Goal: Task Accomplishment & Management: Complete application form

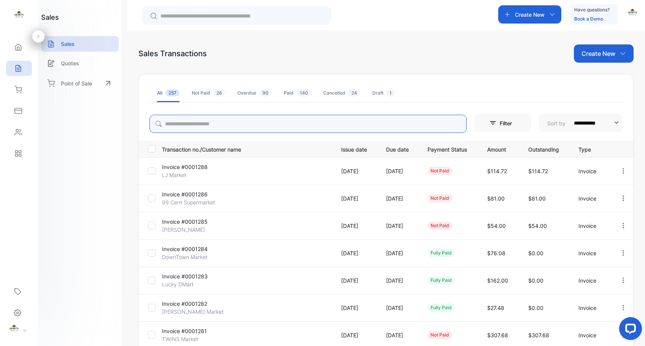
click at [271, 122] on input "search" at bounding box center [307, 124] width 317 height 18
type input "********"
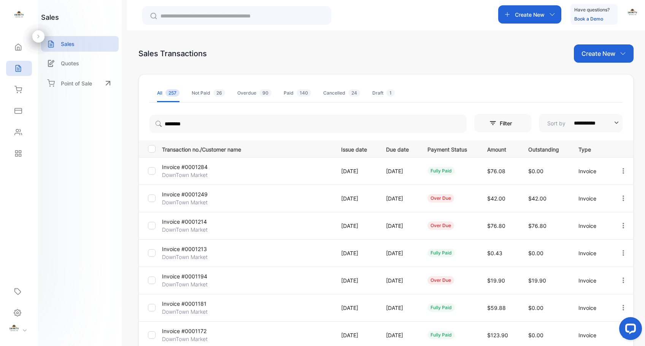
click at [196, 221] on p "Invoice #0001214" at bounding box center [190, 222] width 57 height 8
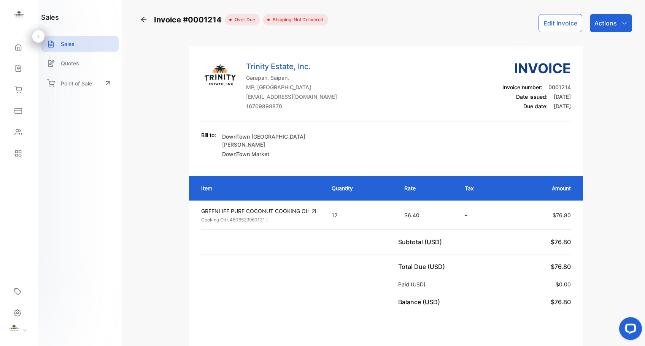
click at [147, 19] on icon at bounding box center [144, 20] width 8 height 8
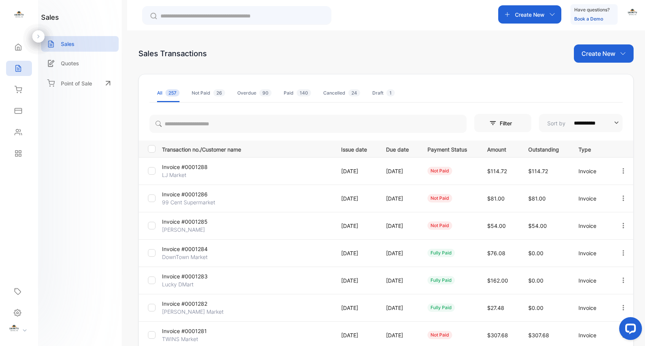
click at [205, 248] on p "Invoice #0001284" at bounding box center [190, 249] width 57 height 8
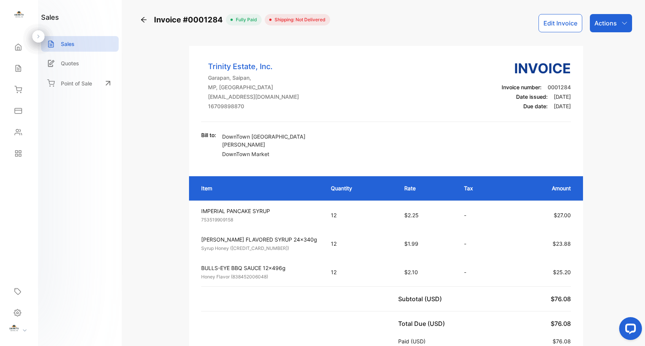
click at [143, 19] on icon at bounding box center [144, 20] width 8 height 8
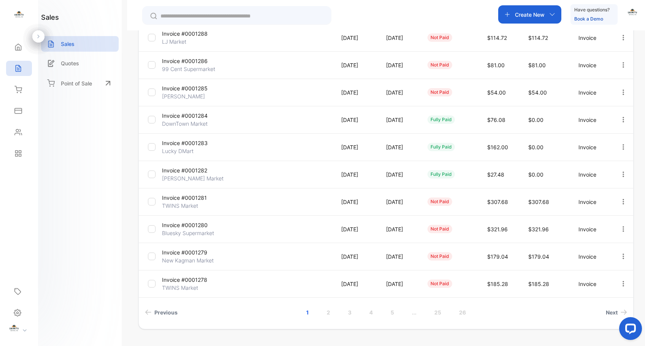
scroll to position [134, 0]
click at [327, 312] on link "2" at bounding box center [328, 312] width 22 height 14
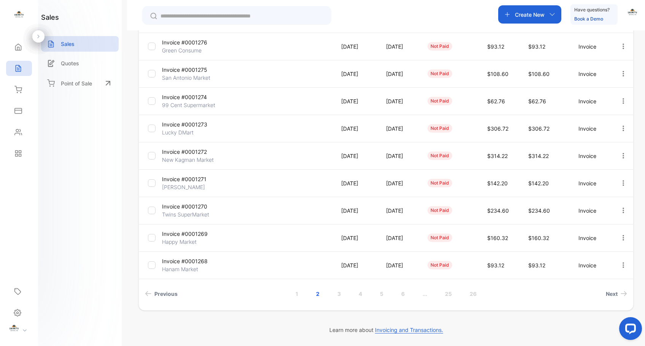
scroll to position [152, 0]
click at [339, 294] on link "3" at bounding box center [339, 294] width 22 height 14
click at [360, 293] on link "4" at bounding box center [360, 294] width 22 height 14
click at [203, 178] on p "Invoice #0001249" at bounding box center [190, 179] width 57 height 8
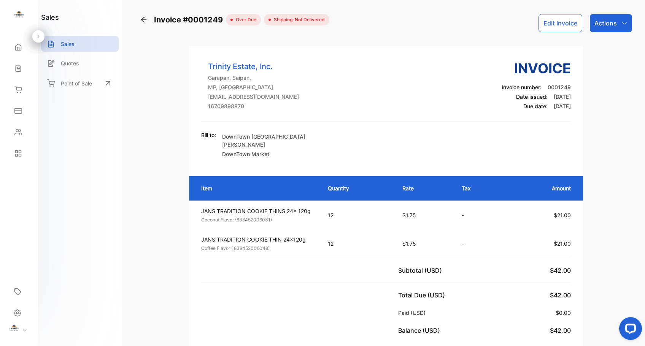
click at [144, 19] on icon at bounding box center [144, 20] width 8 height 8
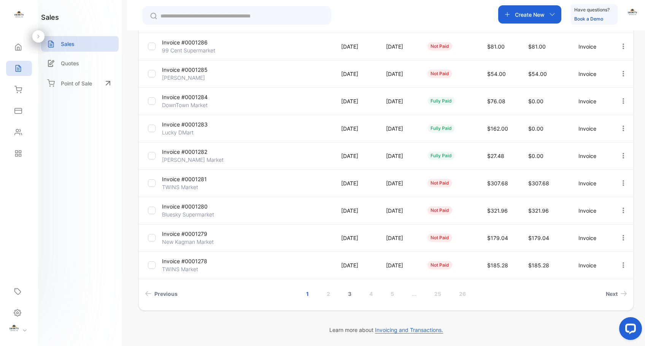
click at [349, 295] on link "3" at bounding box center [350, 294] width 22 height 14
click at [357, 292] on link "4" at bounding box center [360, 294] width 22 height 14
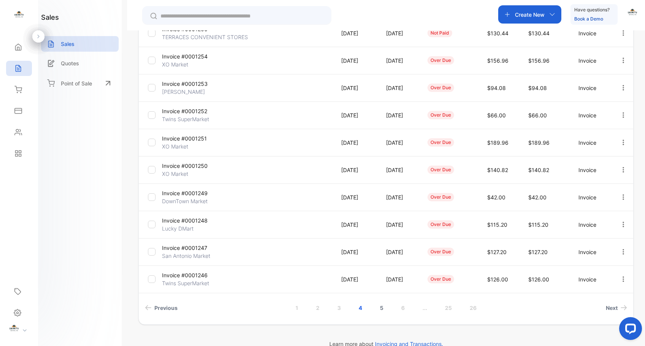
click at [379, 309] on link "5" at bounding box center [382, 308] width 22 height 14
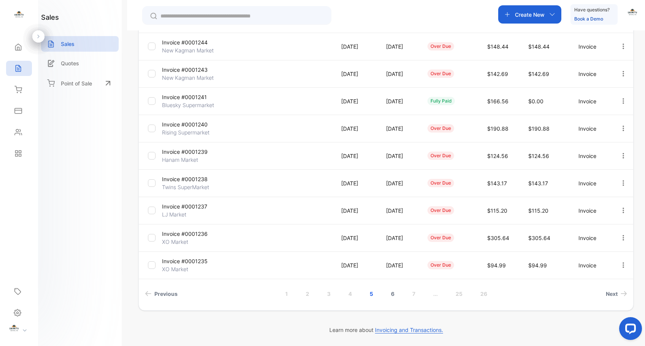
click at [392, 293] on link "6" at bounding box center [393, 294] width 22 height 14
click at [401, 293] on link "7" at bounding box center [402, 294] width 21 height 14
click at [200, 205] on p "Invoice #0001214" at bounding box center [190, 207] width 57 height 8
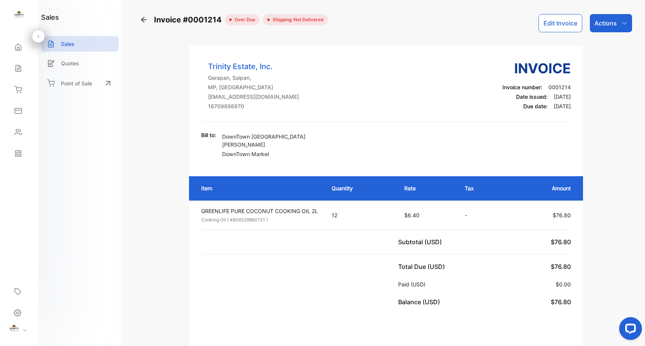
click at [141, 19] on icon at bounding box center [144, 20] width 8 height 8
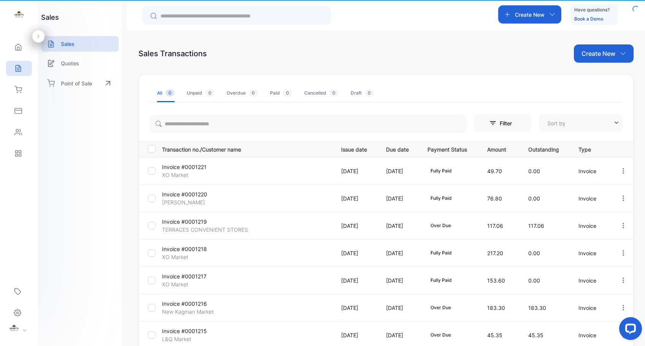
type input "**********"
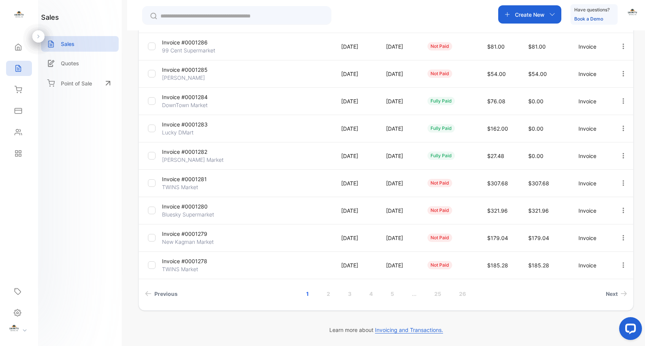
scroll to position [152, 0]
click at [412, 295] on link "..." at bounding box center [414, 294] width 23 height 14
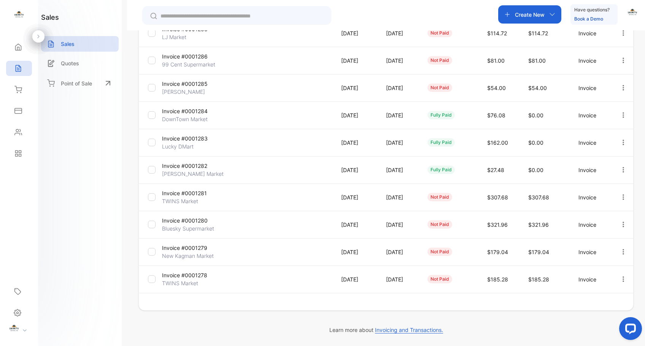
scroll to position [138, 0]
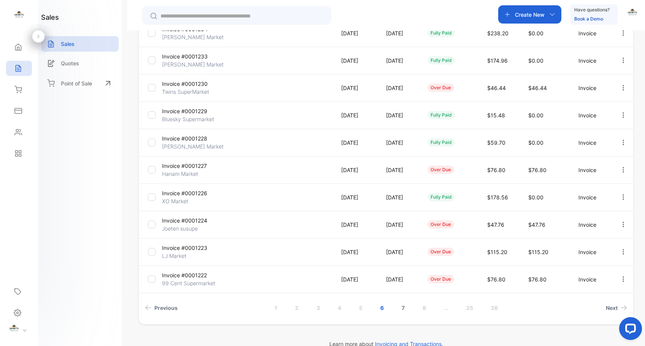
click at [403, 308] on link "7" at bounding box center [402, 308] width 21 height 14
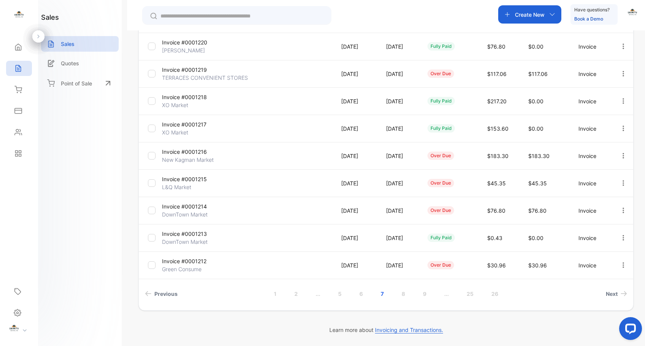
scroll to position [152, 0]
click at [195, 235] on p "Invoice #0001213" at bounding box center [190, 234] width 57 height 8
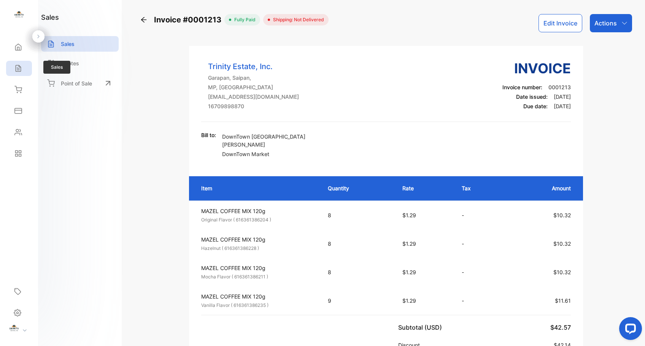
click at [20, 68] on icon at bounding box center [18, 69] width 8 height 8
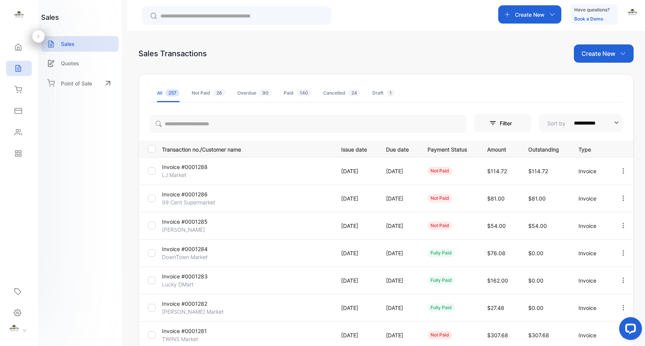
click at [558, 10] on div "Create New" at bounding box center [529, 14] width 63 height 18
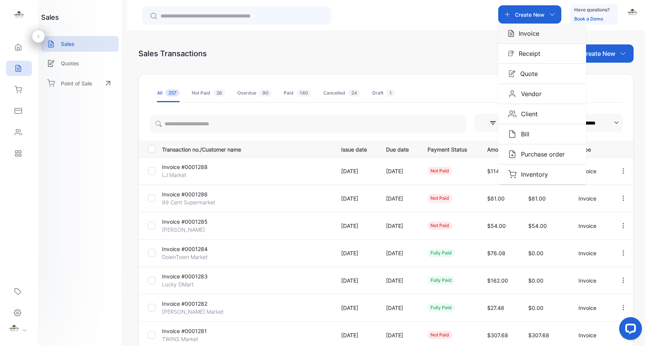
click at [532, 34] on p "Invoice" at bounding box center [526, 33] width 25 height 9
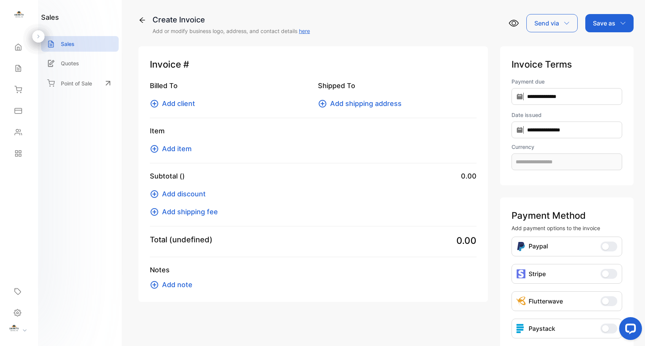
type input "**********"
click at [154, 103] on icon at bounding box center [155, 104] width 8 height 8
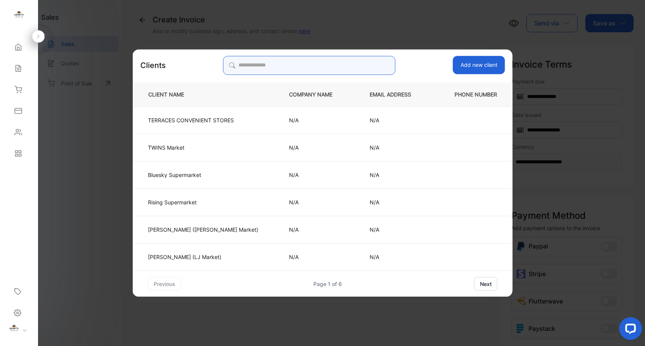
click at [295, 65] on input "search" at bounding box center [309, 65] width 172 height 19
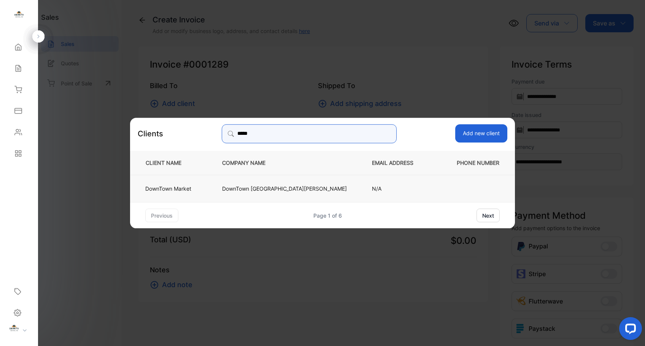
type input "*****"
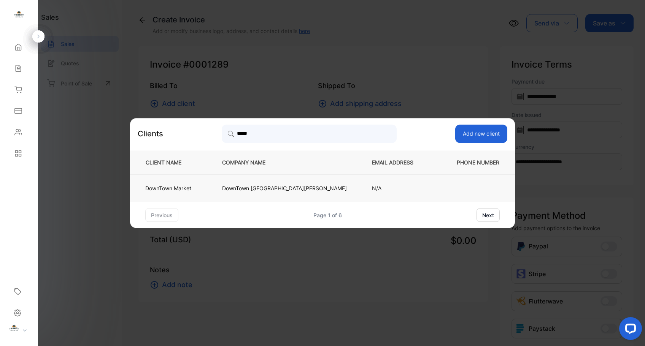
click at [191, 186] on p "DownTown Market" at bounding box center [168, 188] width 46 height 8
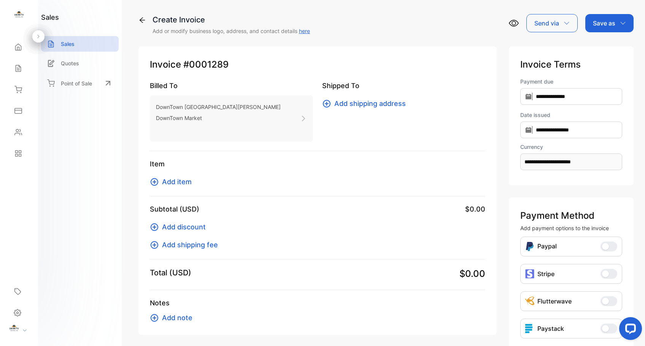
click at [155, 183] on icon at bounding box center [154, 182] width 9 height 9
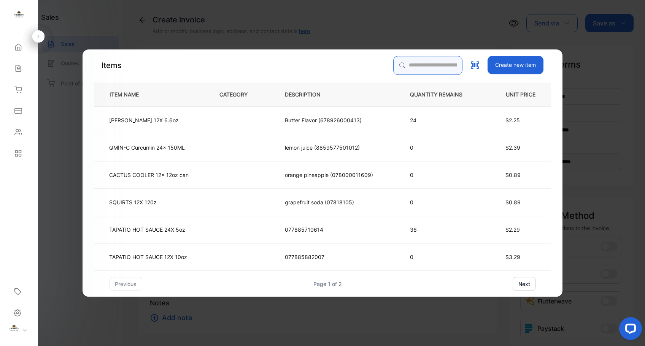
click at [424, 65] on input "search" at bounding box center [427, 65] width 69 height 19
type input "*****"
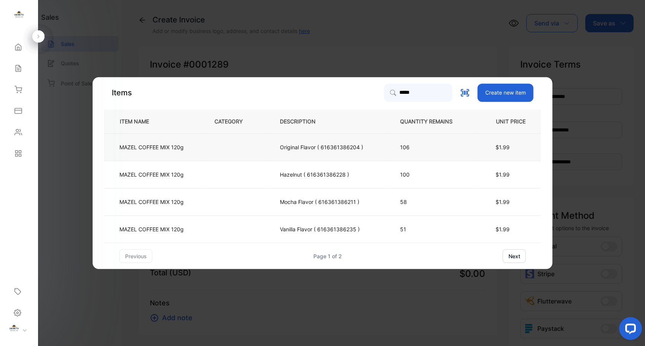
click at [170, 147] on p "MAZEL COFFEE MIX 120g" at bounding box center [151, 147] width 64 height 8
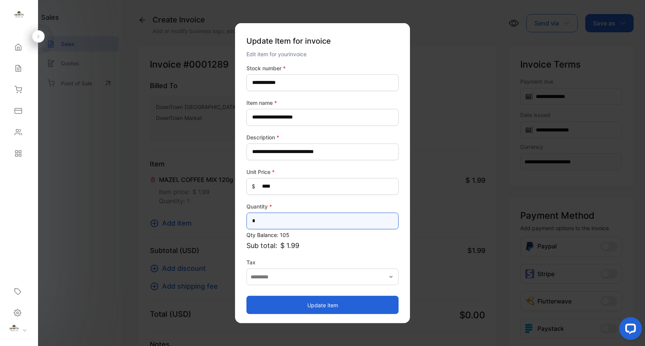
click at [293, 220] on input "*" at bounding box center [322, 220] width 152 height 17
type input "**"
click at [316, 303] on button "Update item" at bounding box center [322, 305] width 152 height 18
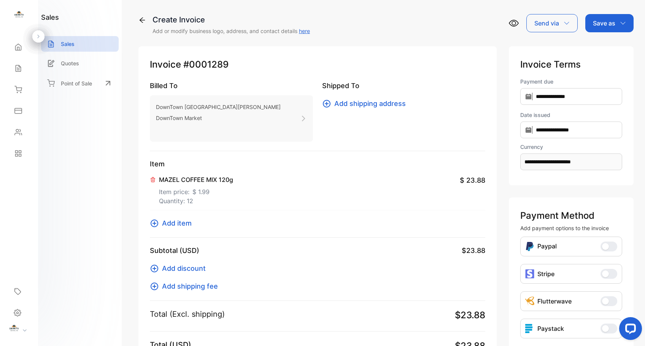
click at [155, 224] on icon at bounding box center [155, 224] width 8 height 8
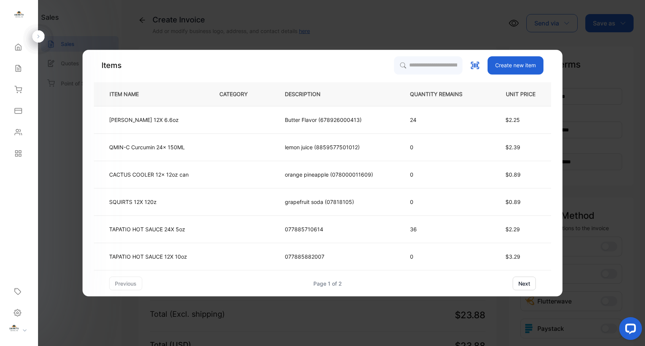
click at [528, 284] on button "next" at bounding box center [523, 284] width 23 height 14
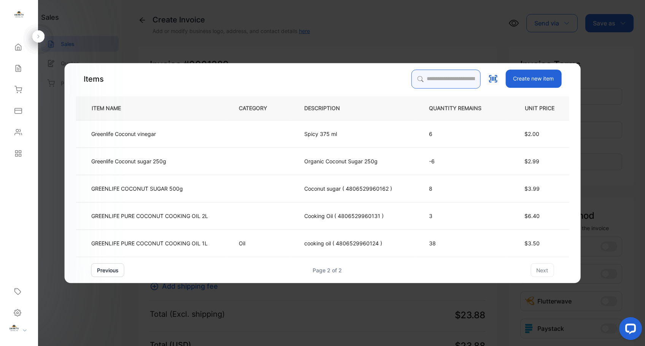
click at [411, 75] on input "search" at bounding box center [445, 79] width 69 height 19
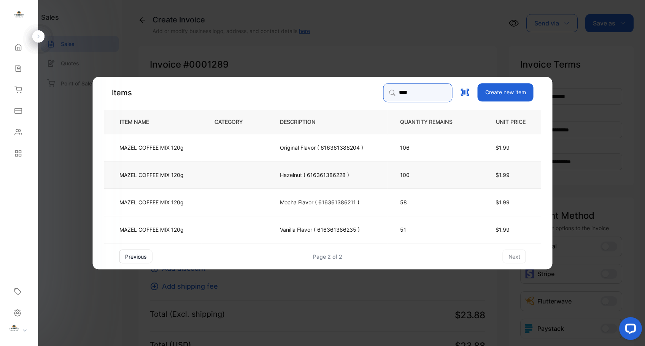
type input "****"
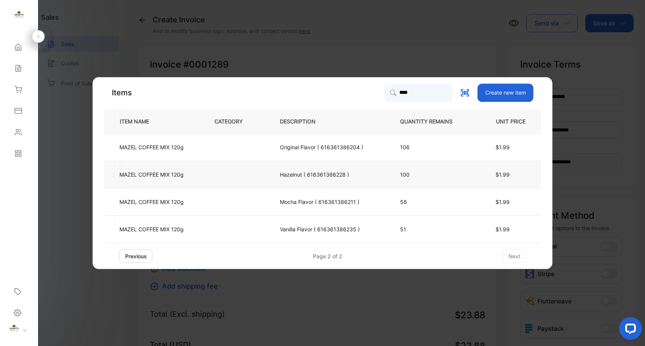
click at [167, 175] on p "MAZEL COFFEE MIX 120g" at bounding box center [151, 175] width 64 height 8
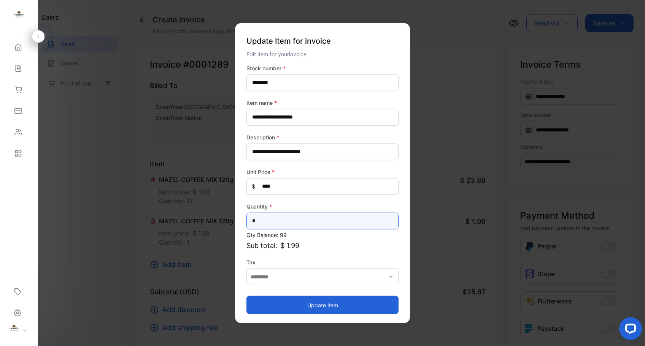
click at [261, 220] on input "*" at bounding box center [322, 220] width 152 height 17
type input "**"
click at [319, 306] on button "Update item" at bounding box center [322, 305] width 152 height 18
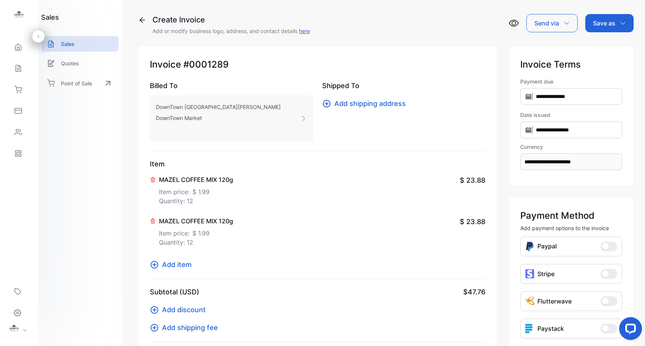
click at [620, 23] on icon "button" at bounding box center [623, 23] width 6 height 6
click at [597, 72] on div "Draft" at bounding box center [607, 72] width 44 height 15
